Goal: Information Seeking & Learning: Learn about a topic

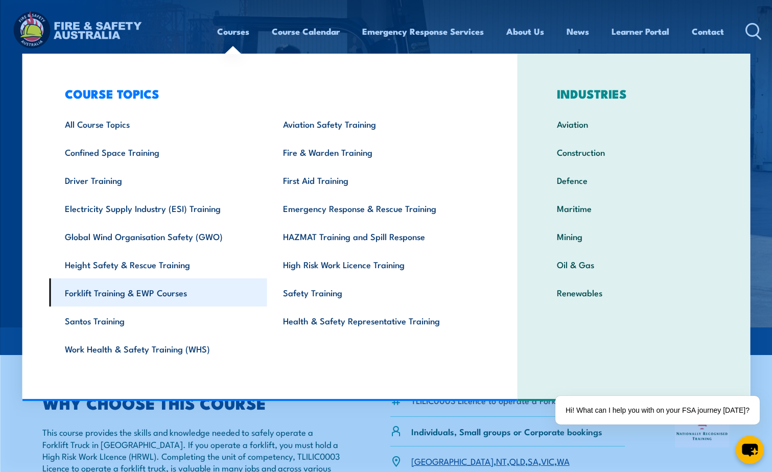
click at [161, 296] on link "Forklift Training & EWP Courses" at bounding box center [158, 292] width 218 height 28
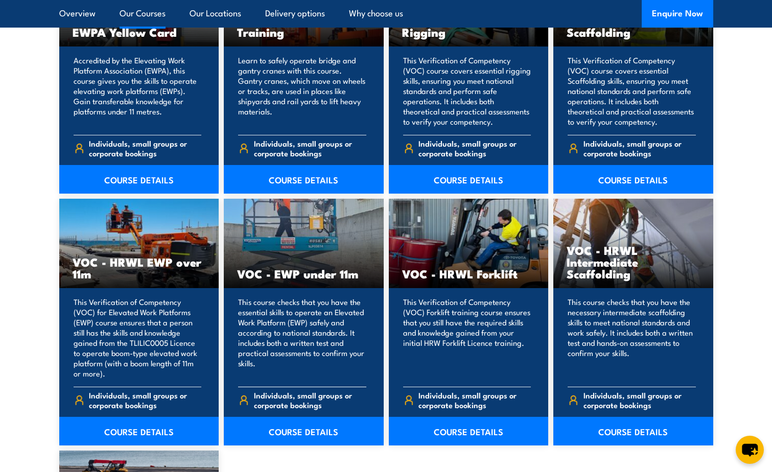
scroll to position [1175, 0]
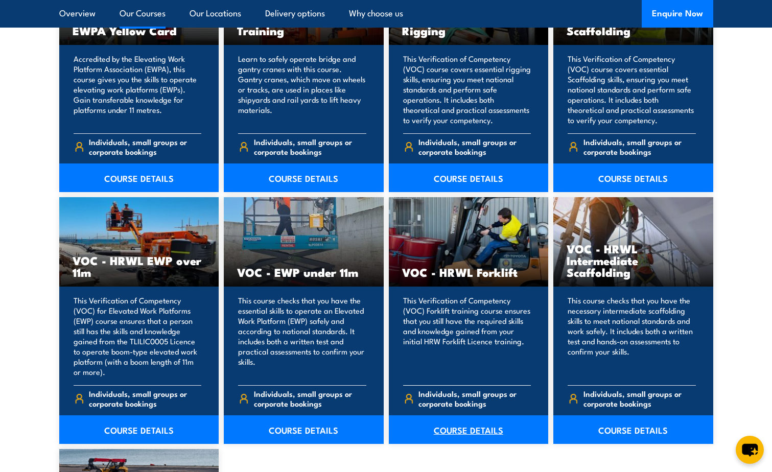
click at [451, 434] on link "COURSE DETAILS" at bounding box center [469, 429] width 160 height 29
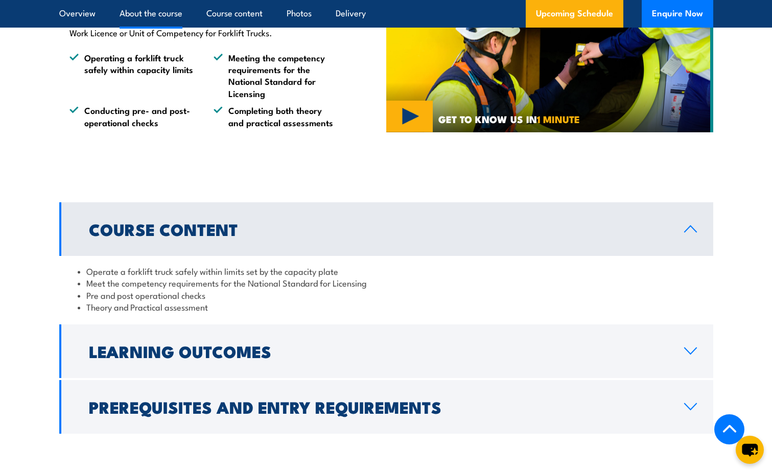
scroll to position [715, 0]
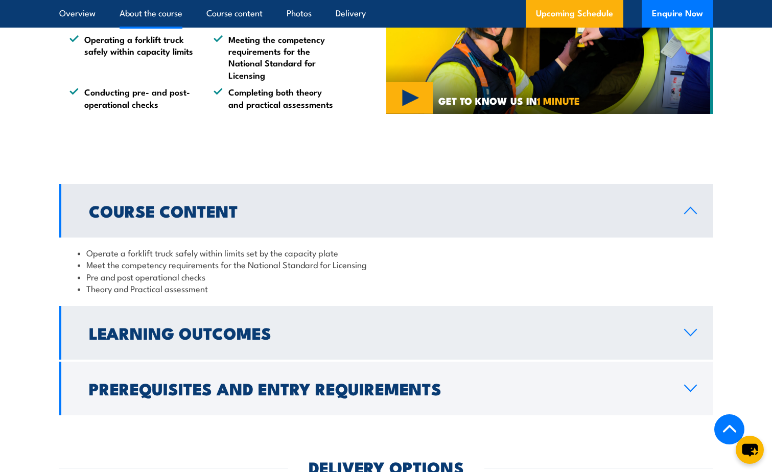
click at [691, 332] on icon at bounding box center [691, 332] width 14 height 8
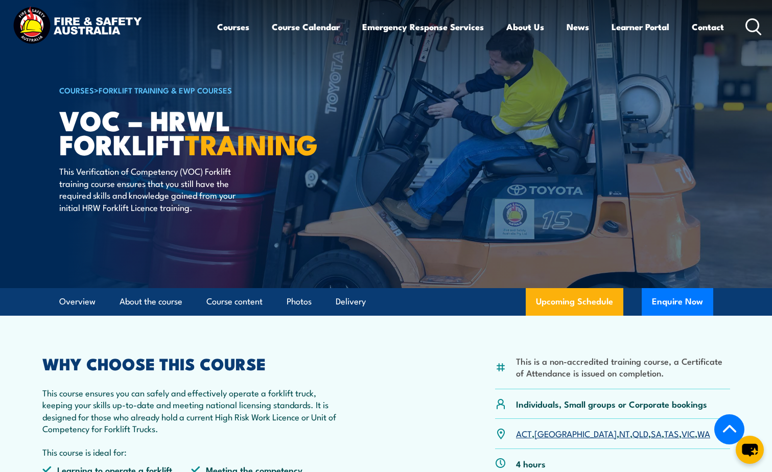
scroll to position [0, 0]
